Goal: Task Accomplishment & Management: Use online tool/utility

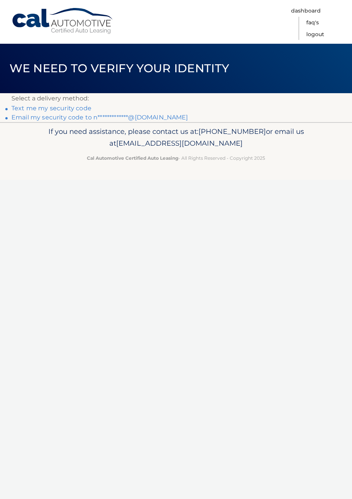
click at [38, 118] on link "**********" at bounding box center [99, 117] width 177 height 7
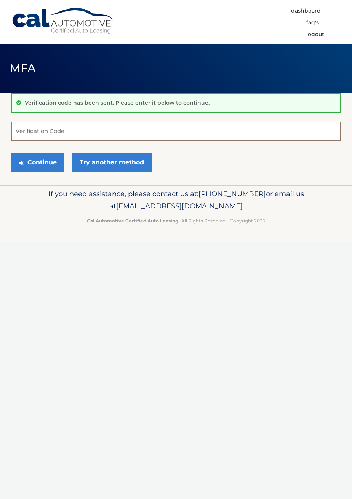
click at [137, 128] on input "Verification Code" at bounding box center [175, 131] width 329 height 19
type input "046948"
click at [38, 158] on button "Continue" at bounding box center [37, 162] width 53 height 19
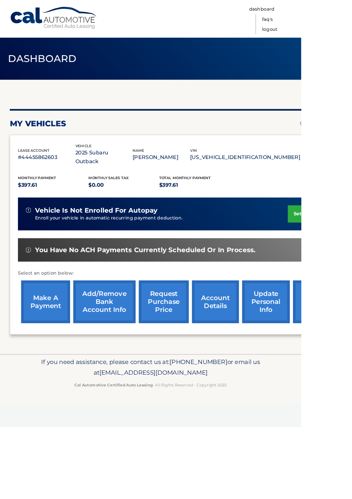
click at [60, 352] on link "make a payment" at bounding box center [53, 353] width 57 height 50
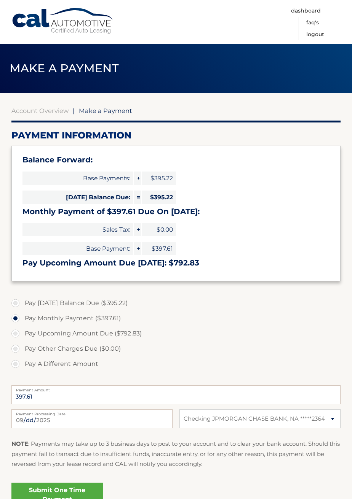
select select "MDM5Y2I2YjAtYjhiZS00YzRjLWEwNTAtZjY4ZDY2NGJhZTA2"
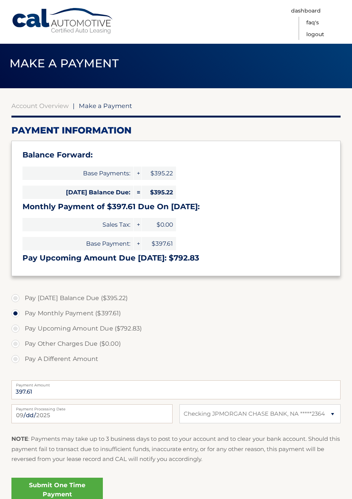
scroll to position [4, 0]
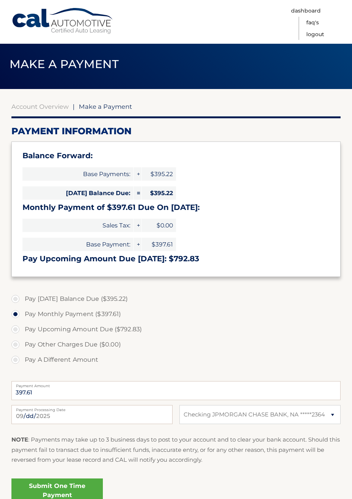
click at [81, 489] on link "Submit One Time Payment" at bounding box center [56, 491] width 91 height 24
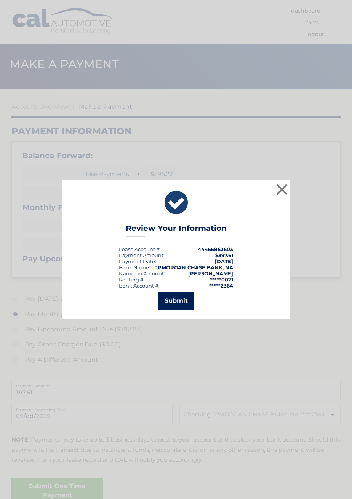
click at [181, 310] on button "Submit" at bounding box center [175, 301] width 35 height 18
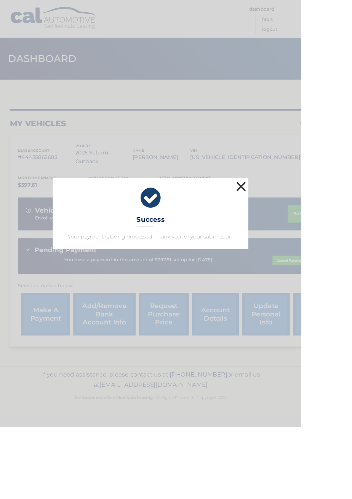
click at [289, 226] on button "×" at bounding box center [281, 217] width 15 height 15
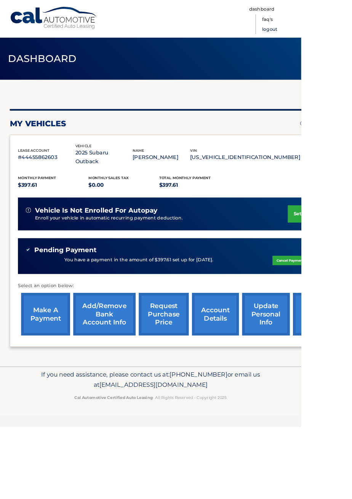
click at [324, 37] on link "Logout" at bounding box center [315, 35] width 18 height 12
